Goal: Information Seeking & Learning: Understand process/instructions

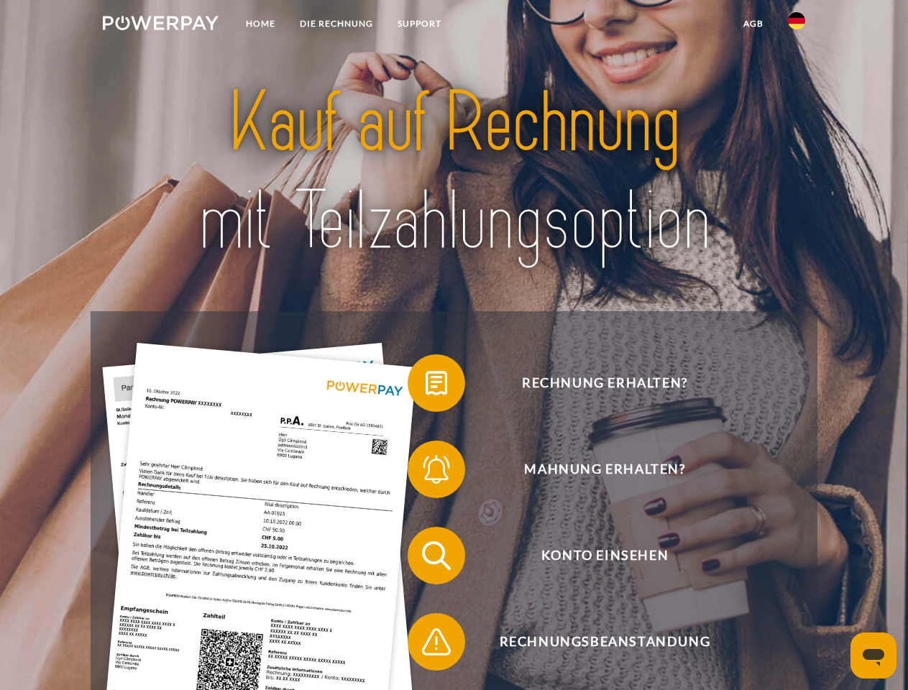
click at [160, 25] on img at bounding box center [161, 23] width 116 height 14
click at [797, 25] on img at bounding box center [796, 20] width 17 height 17
click at [753, 24] on link "agb" at bounding box center [753, 24] width 45 height 26
click at [426, 386] on span at bounding box center [415, 383] width 72 height 72
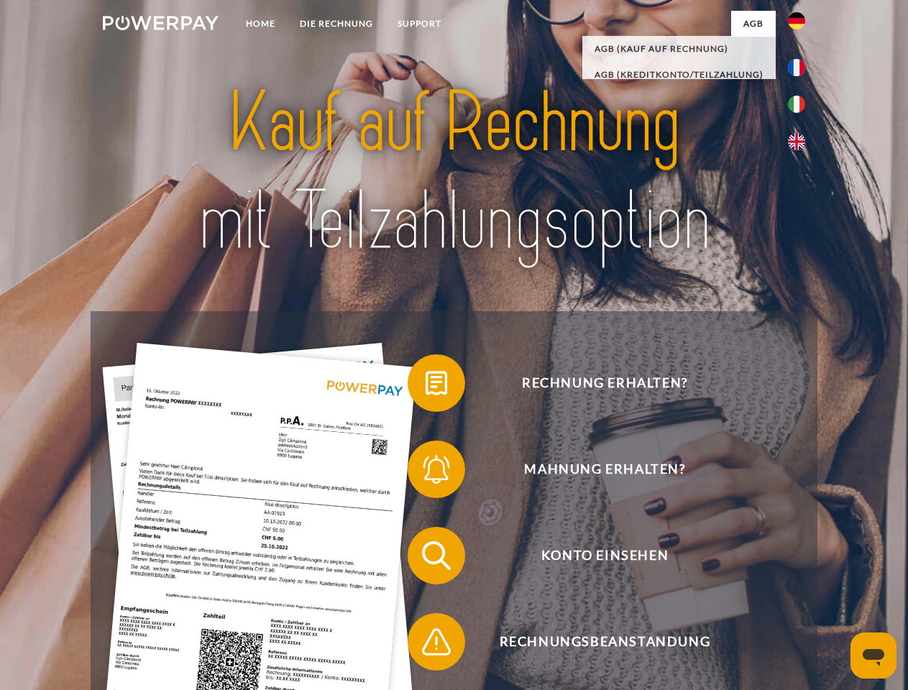
click at [426, 472] on span at bounding box center [415, 469] width 72 height 72
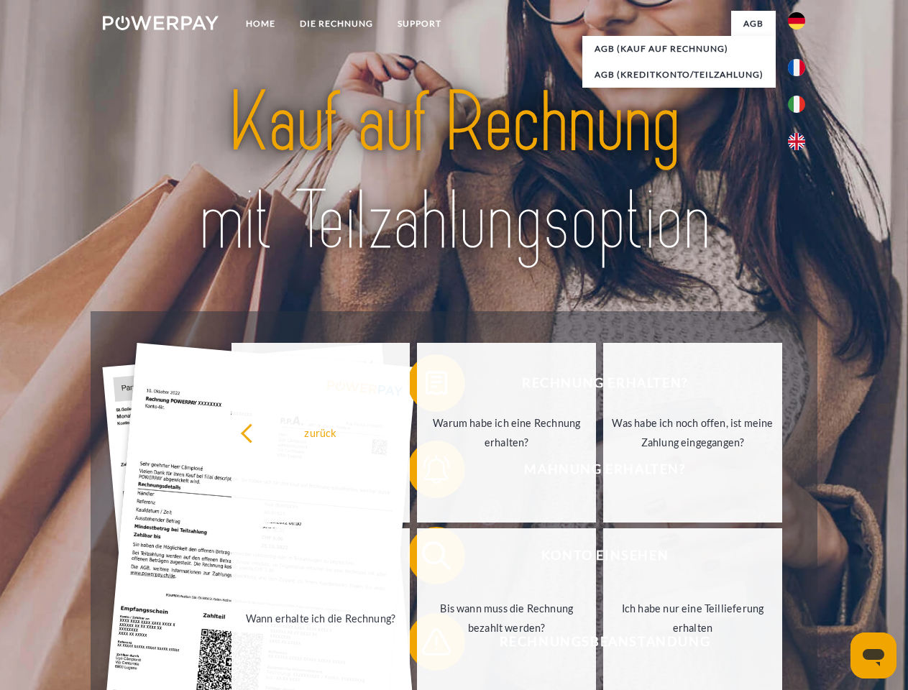
click at [426, 559] on link "Bis wann muss die Rechnung bezahlt werden?" at bounding box center [506, 618] width 179 height 180
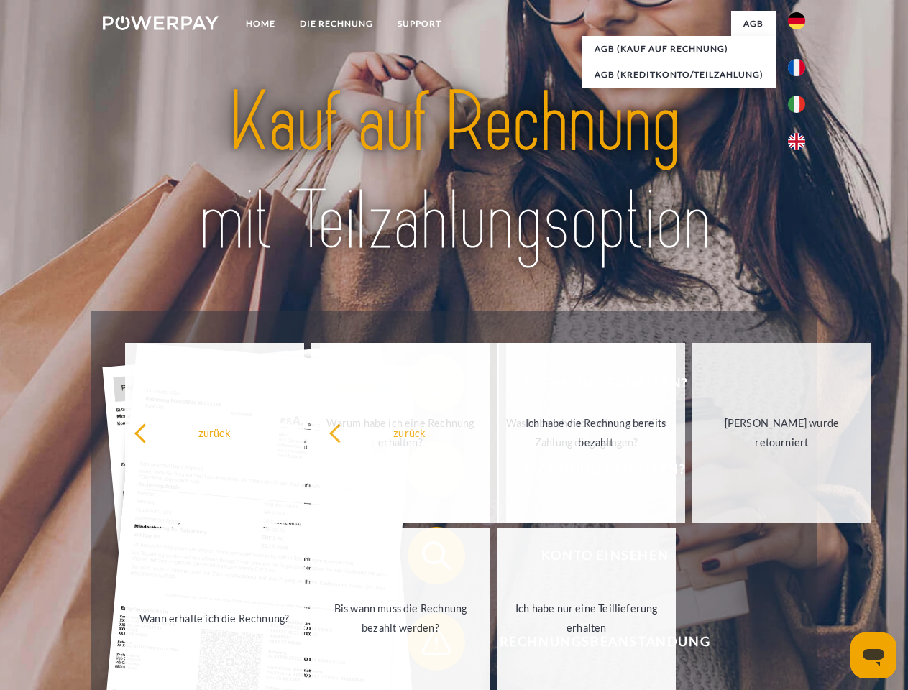
click at [426, 645] on span at bounding box center [415, 642] width 72 height 72
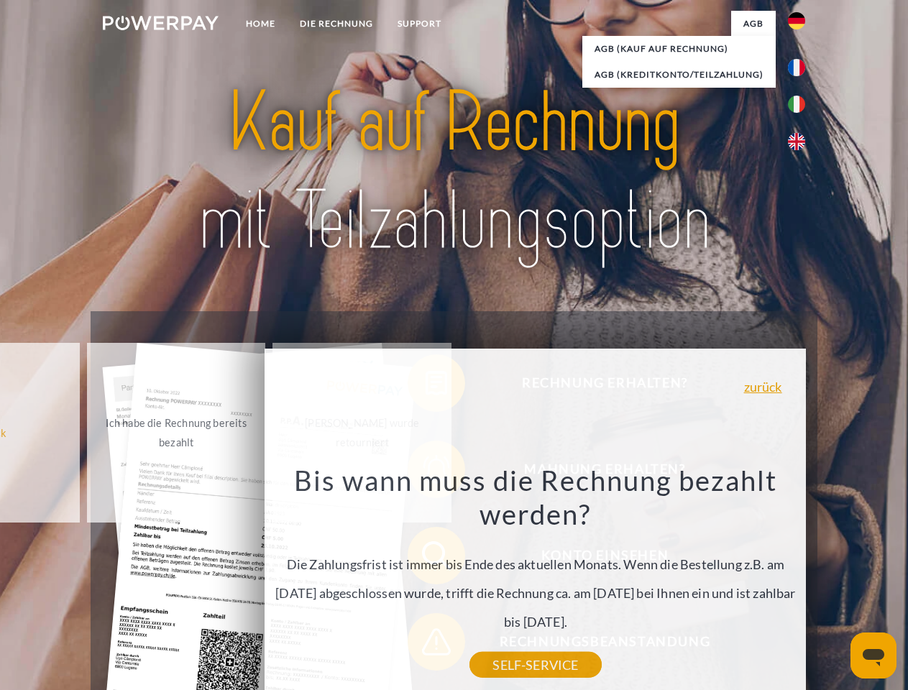
click at [873, 656] on icon "Messaging-Fenster öffnen" at bounding box center [874, 657] width 22 height 17
